Goal: Task Accomplishment & Management: Use online tool/utility

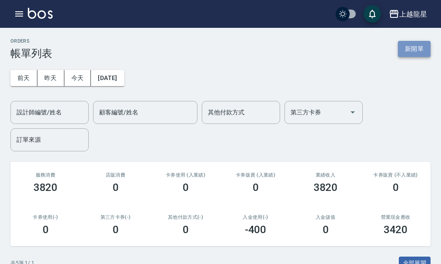
click at [410, 46] on button "新開單" at bounding box center [414, 49] width 33 height 16
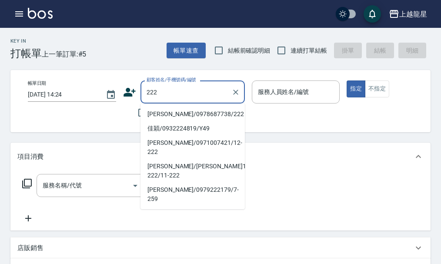
click at [169, 111] on li "[PERSON_NAME]/0978687738/222" at bounding box center [192, 114] width 104 height 14
type input "[PERSON_NAME]/0978687738/222"
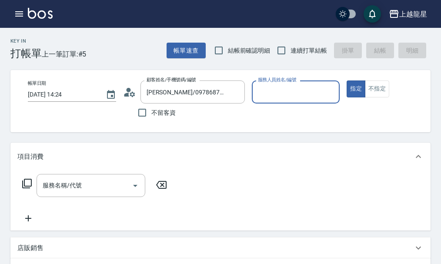
type input "雅君-7"
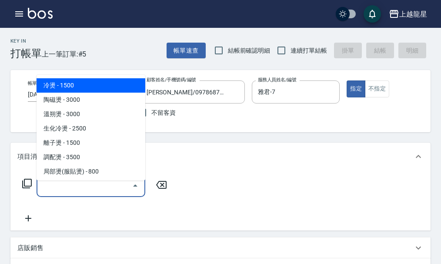
click at [57, 193] on input "服務名稱/代號" at bounding box center [84, 185] width 88 height 15
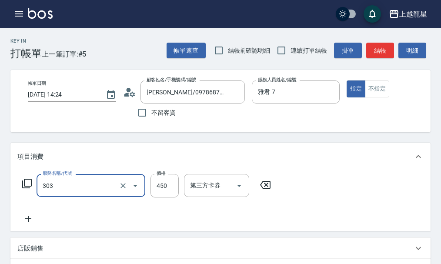
type input "剪髮(303)"
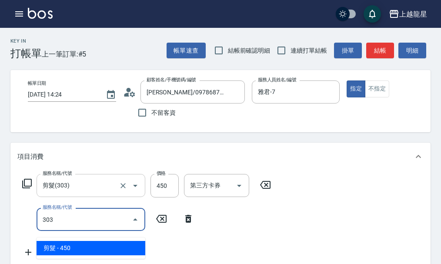
type input "剪髮(303)"
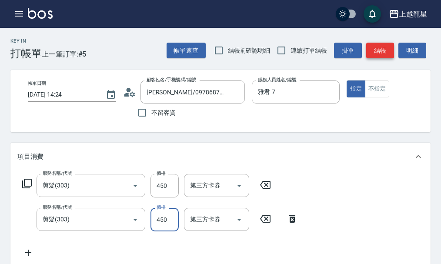
click at [376, 52] on button "結帳" at bounding box center [380, 51] width 28 height 16
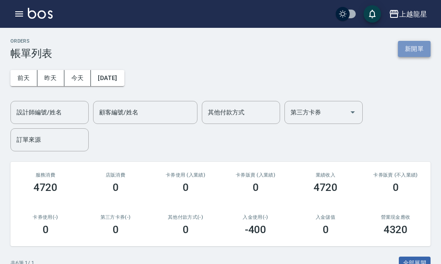
click at [403, 44] on button "新開單" at bounding box center [414, 49] width 33 height 16
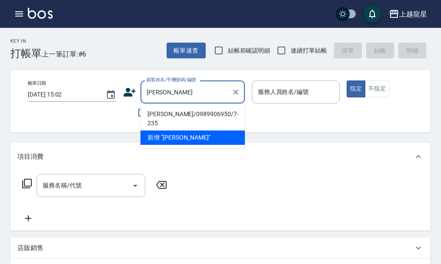
click at [163, 116] on li "[PERSON_NAME]/0989906950/7-235" at bounding box center [192, 118] width 104 height 23
type input "[PERSON_NAME]/0989906950/7-235"
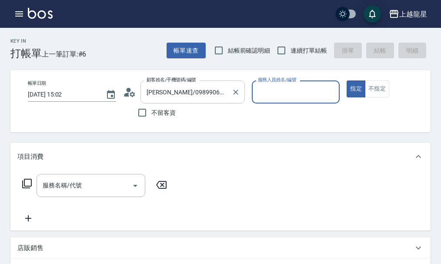
type input "雅君-7"
click at [70, 189] on input "服務名稱/代號" at bounding box center [84, 185] width 88 height 15
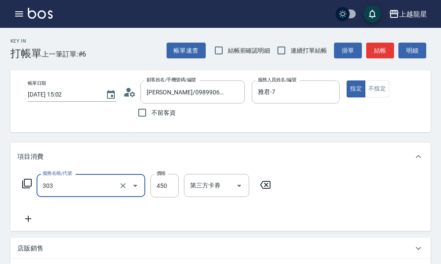
type input "剪髮(303)"
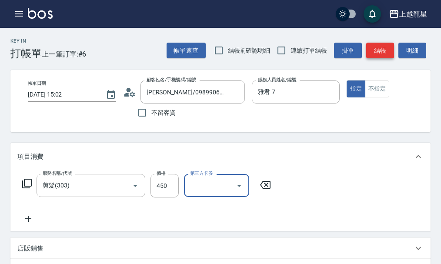
click at [374, 53] on button "結帳" at bounding box center [380, 51] width 28 height 16
